Goal: Understand process/instructions: Learn about a topic

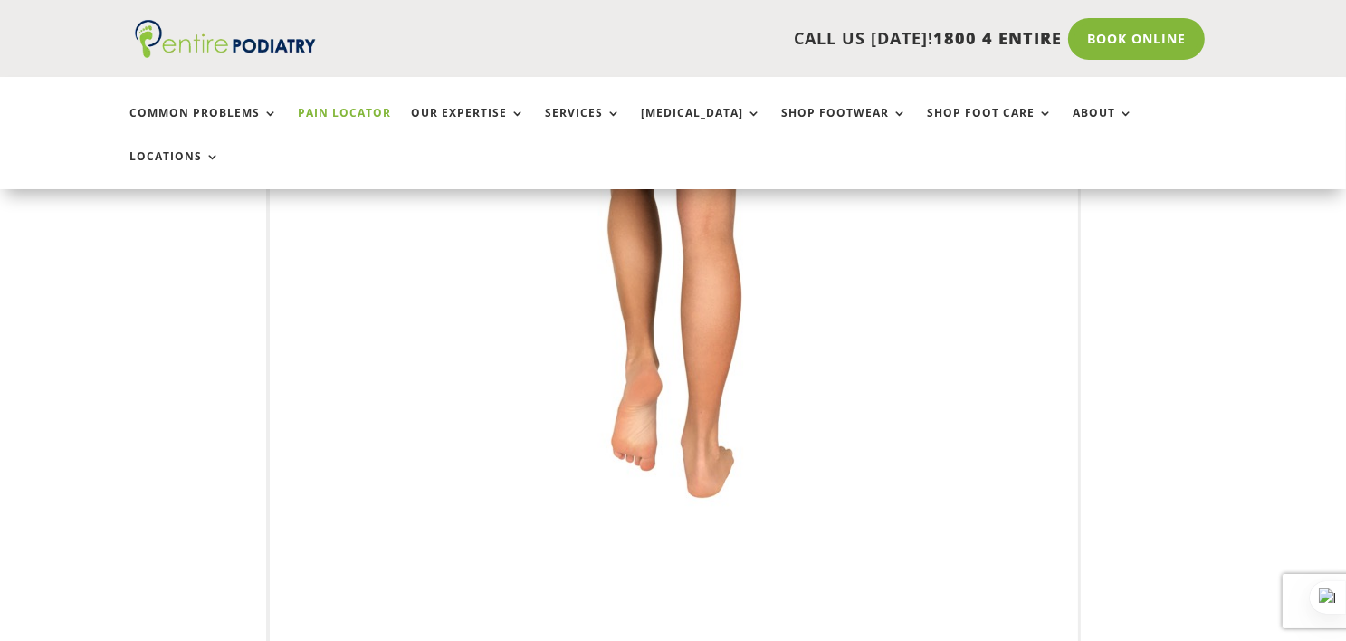
scroll to position [944, 0]
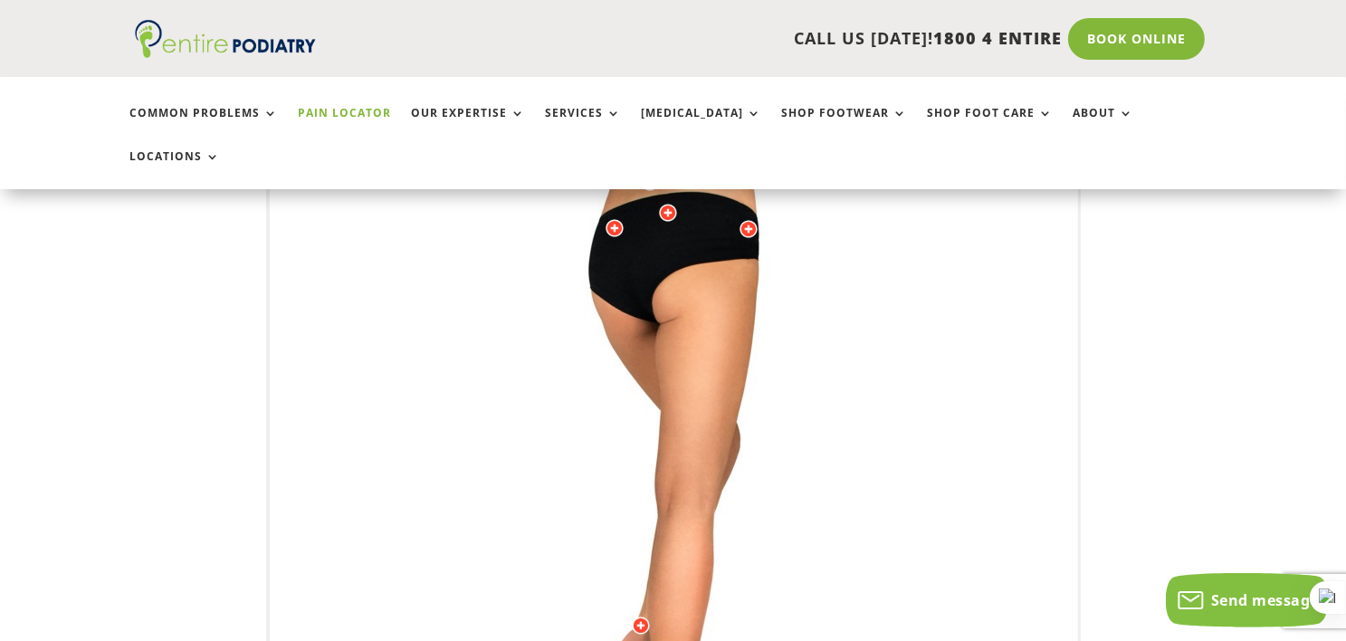
scroll to position [154, 0]
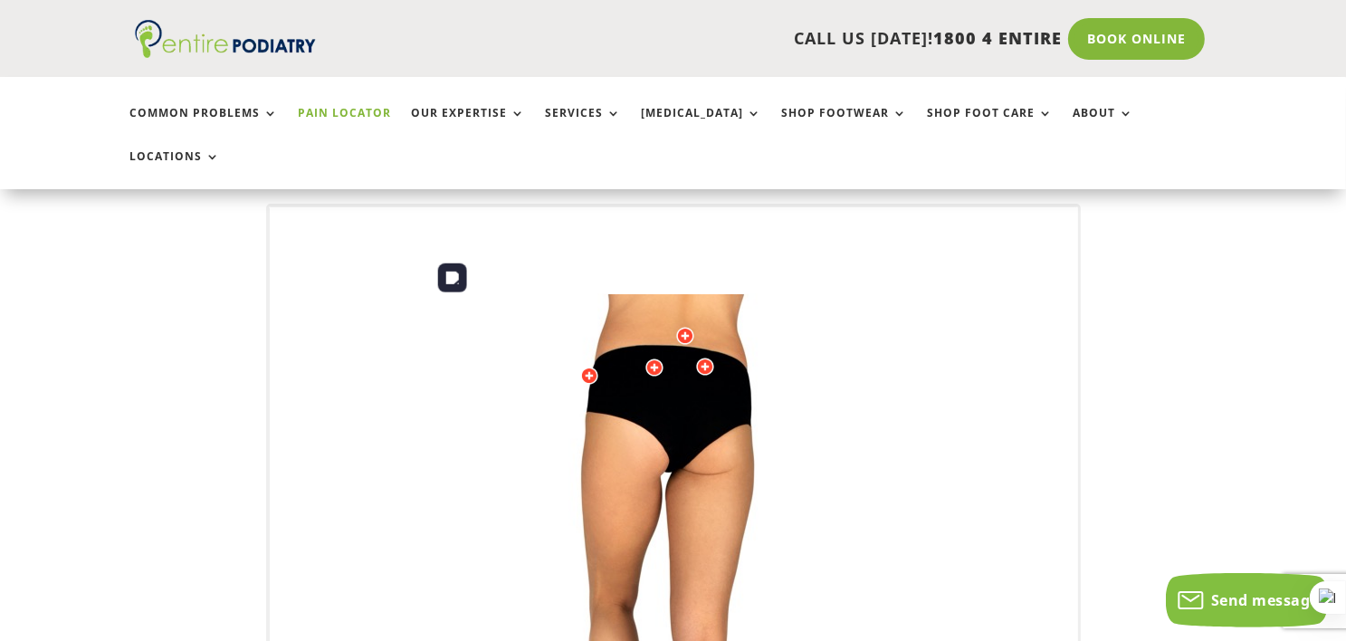
drag, startPoint x: 590, startPoint y: 326, endPoint x: 615, endPoint y: 329, distance: 25.5
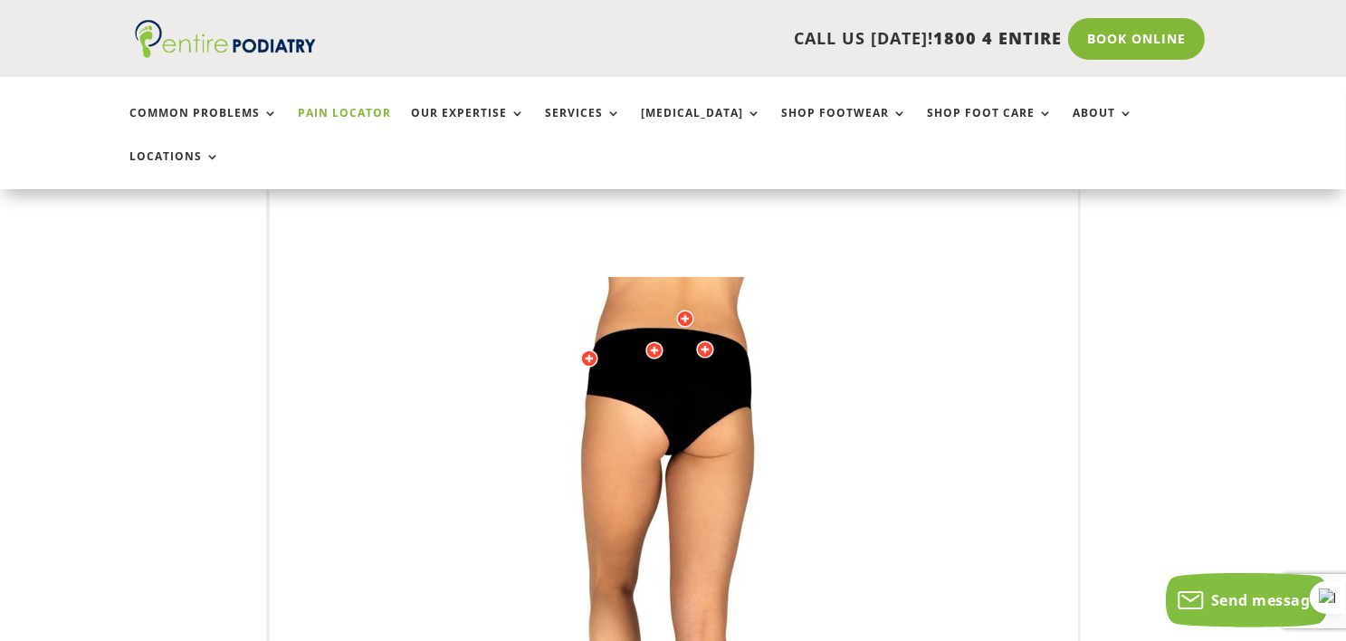
scroll to position [166, 0]
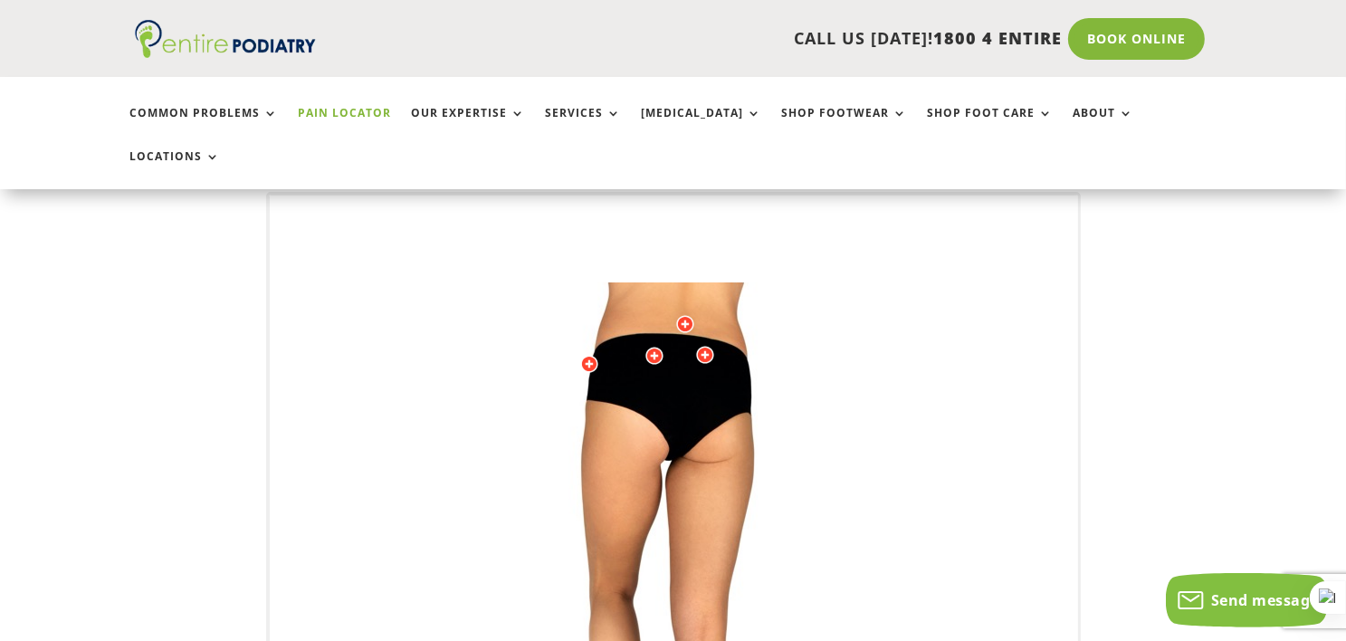
click at [603, 317] on div "Licensed to [PERSON_NAME] Arts & Media Powered by WebRotate 360 ©" at bounding box center [674, 643] width 809 height 897
click at [591, 355] on div at bounding box center [589, 364] width 18 height 18
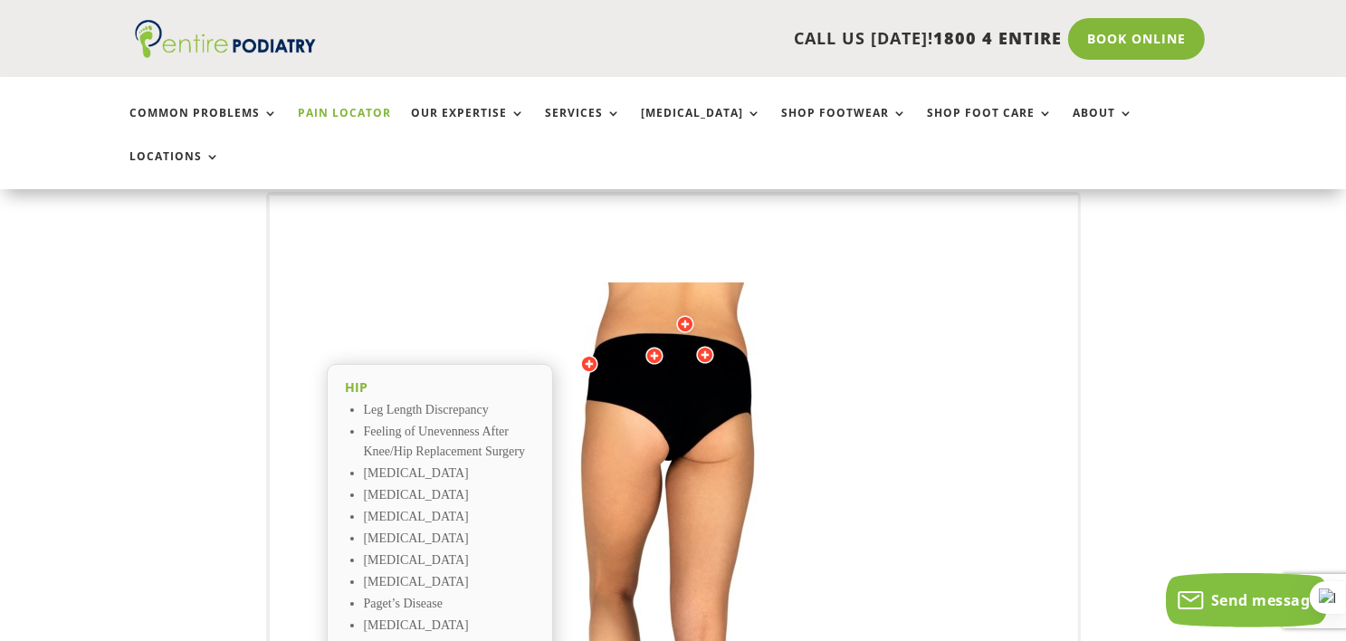
scroll to position [239, 0]
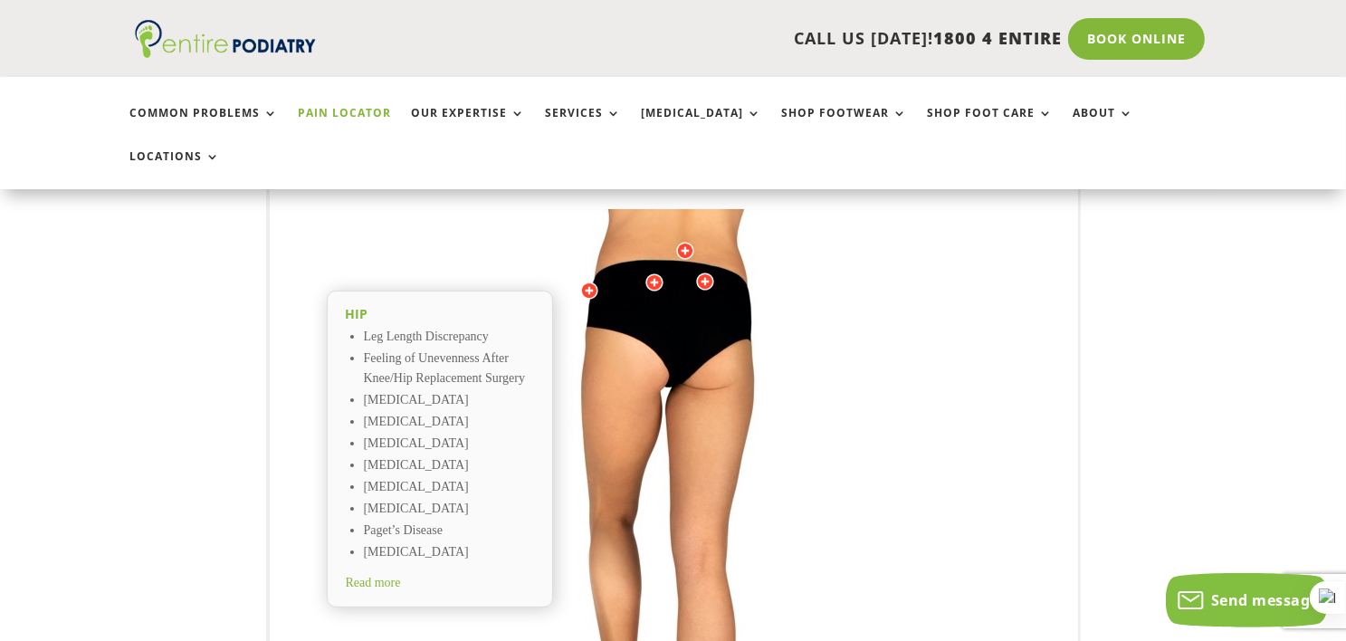
click at [648, 273] on div at bounding box center [654, 282] width 18 height 18
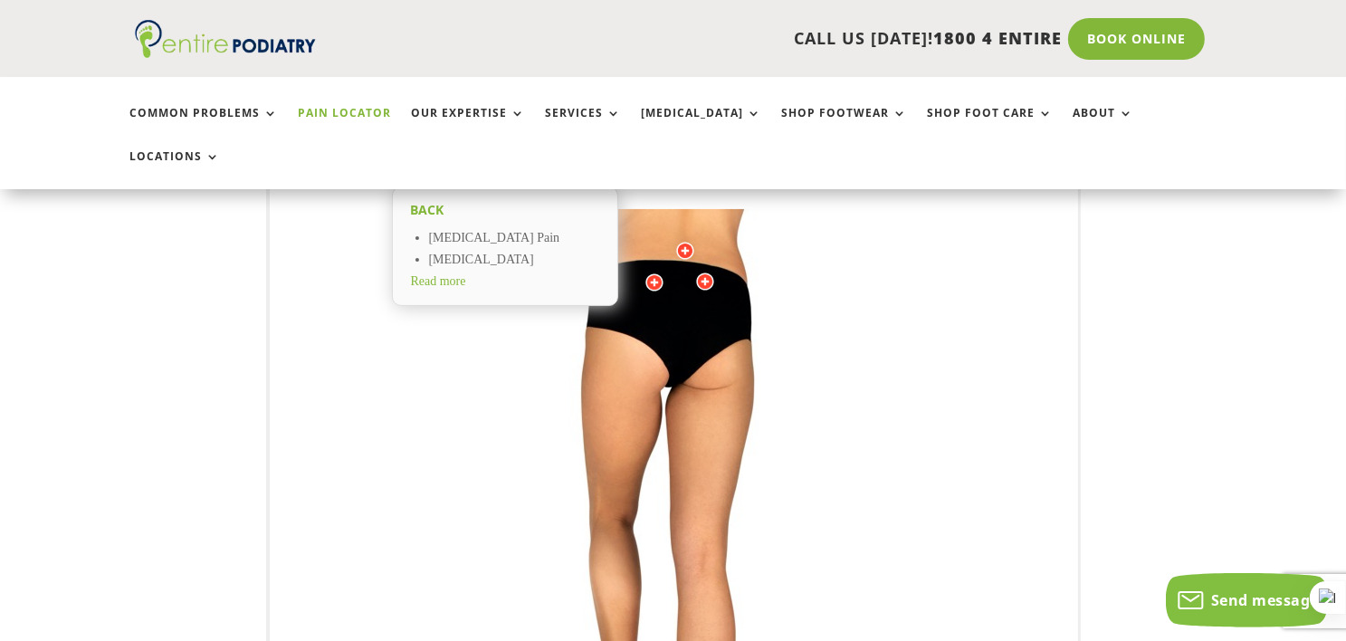
click at [696, 272] on div at bounding box center [705, 281] width 18 height 18
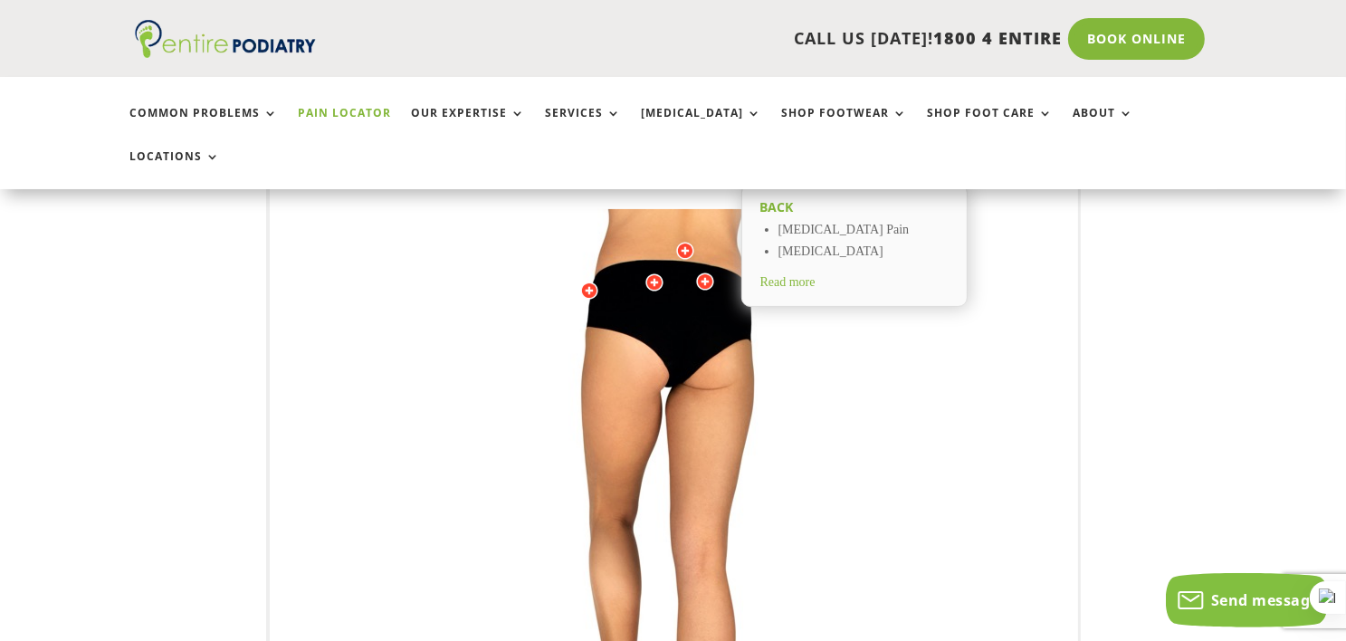
click at [583, 281] on div at bounding box center [589, 290] width 18 height 18
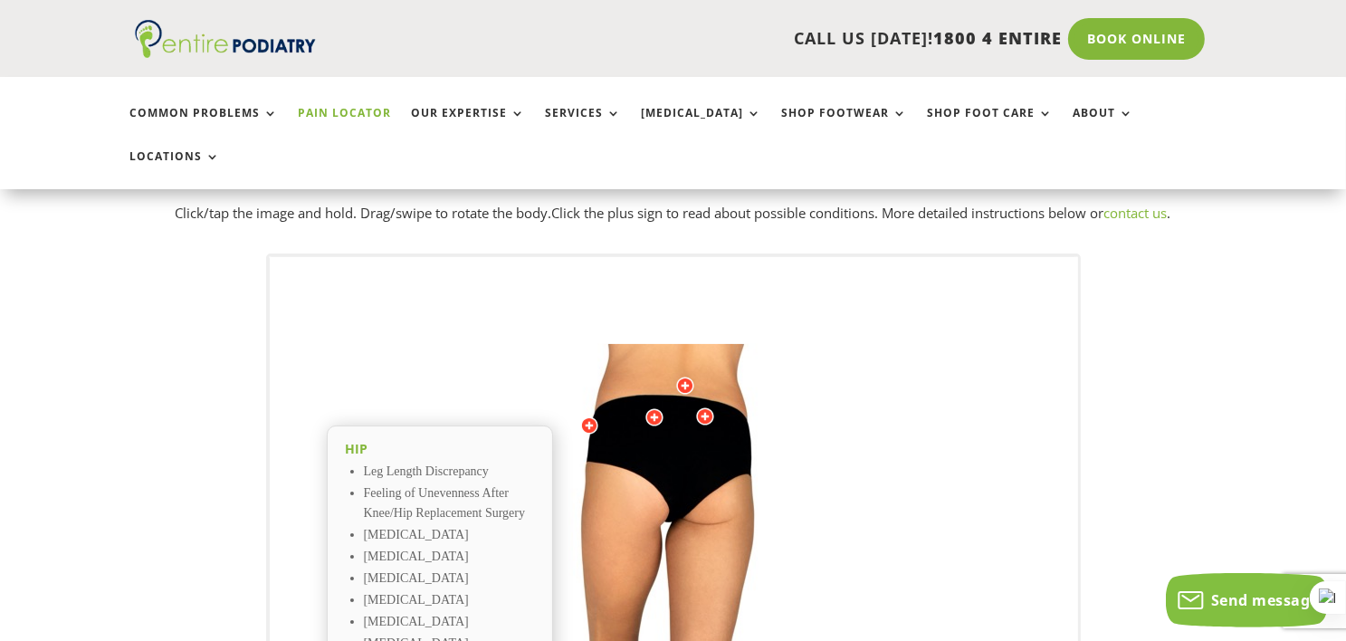
scroll to position [97, 0]
